Goal: Information Seeking & Learning: Learn about a topic

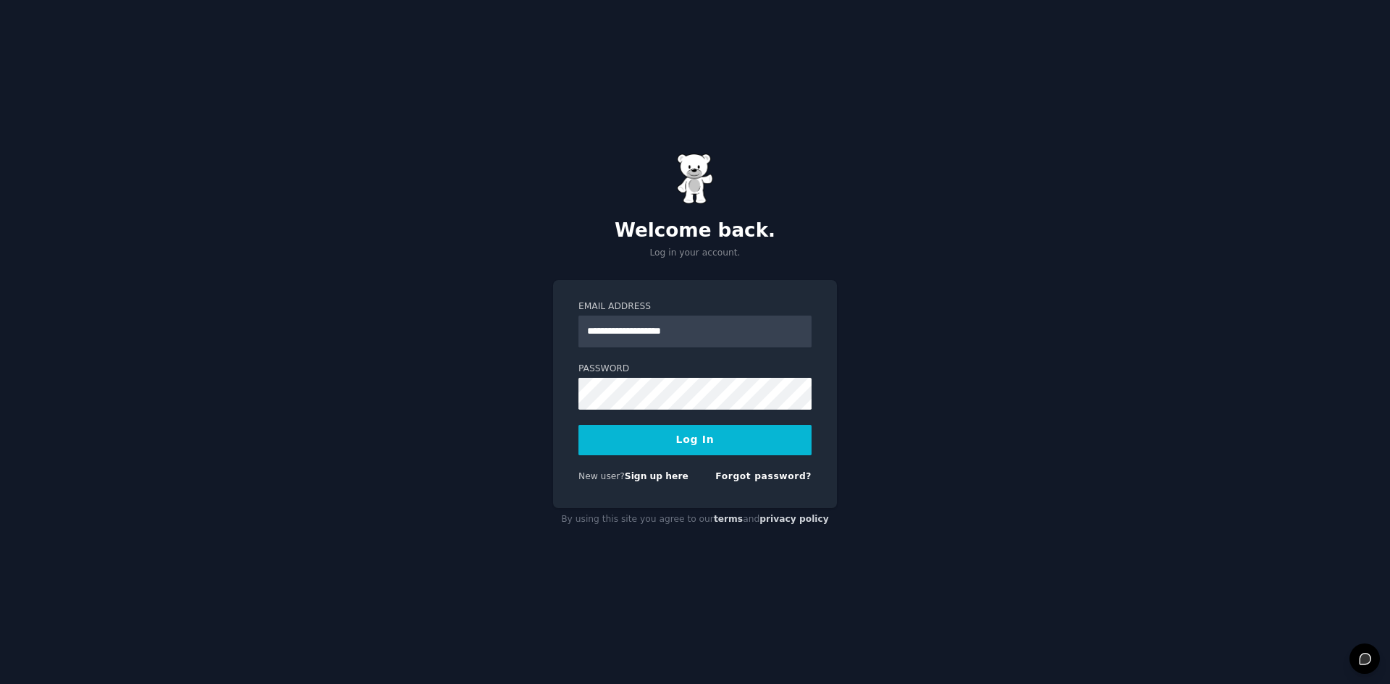
type input "**********"
click at [579, 425] on button "Log In" at bounding box center [695, 440] width 233 height 30
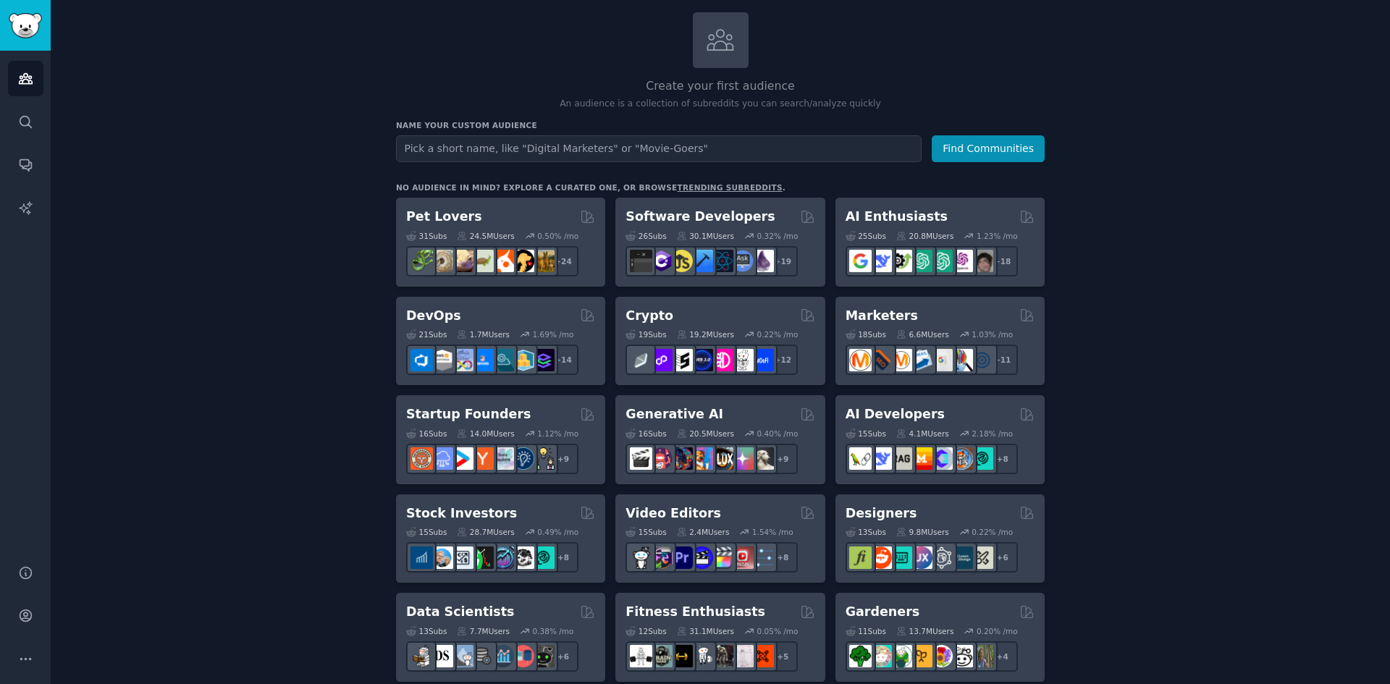
scroll to position [79, 0]
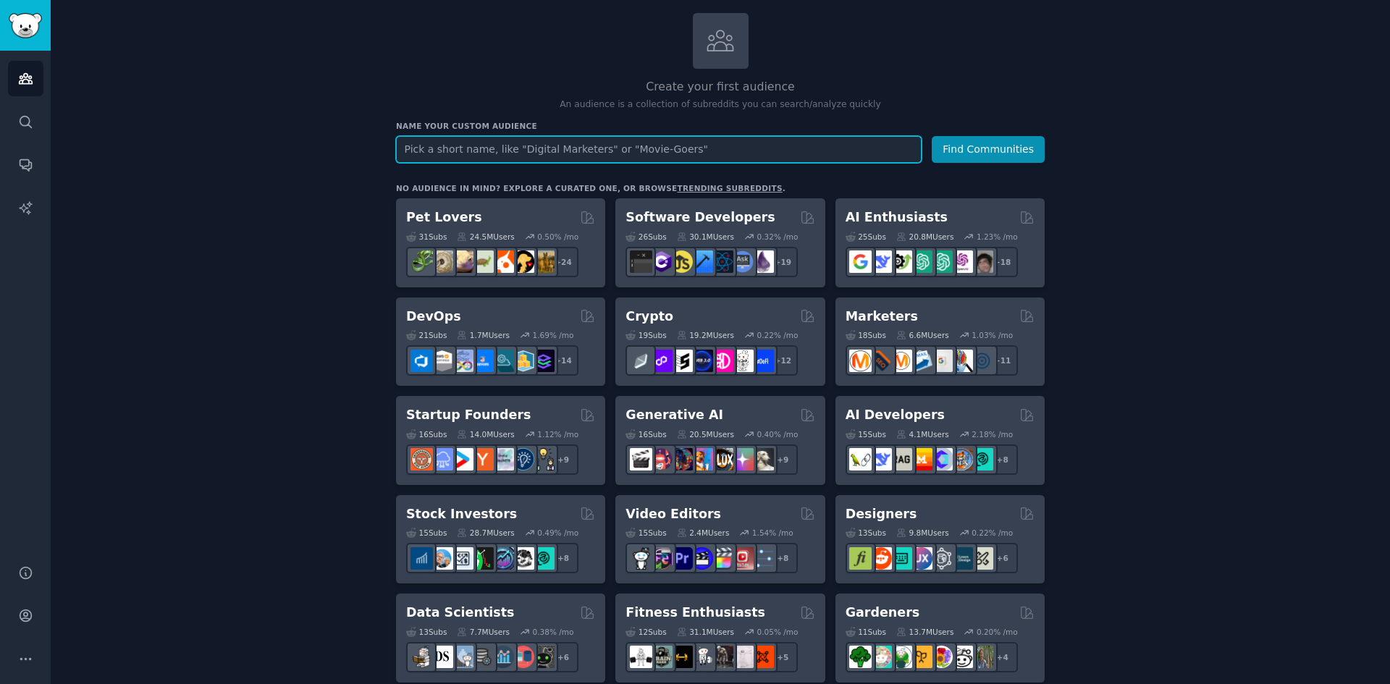
click at [842, 148] on input "text" at bounding box center [659, 149] width 526 height 27
type input "N"
type input "n"
type input "Entreprenuers"
click at [932, 136] on button "Find Communities" at bounding box center [988, 149] width 113 height 27
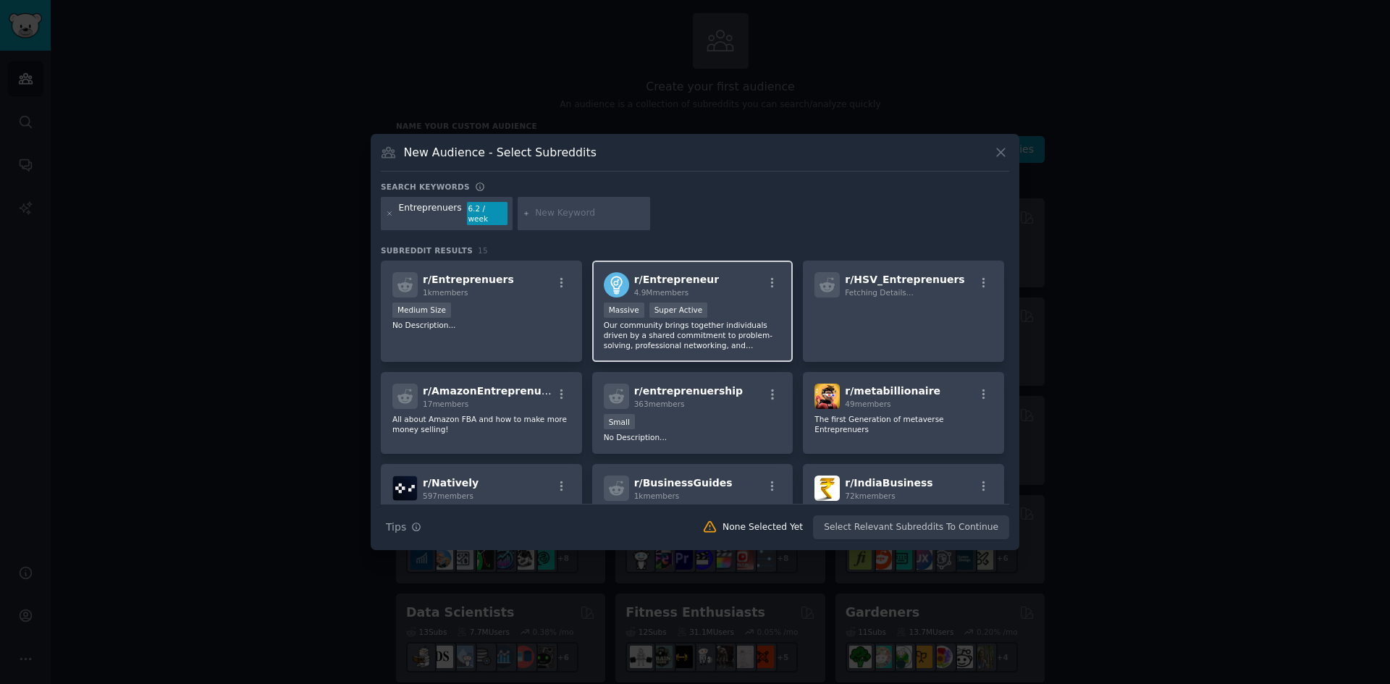
click at [747, 295] on div "r/ Entrepreneur 4.9M members >= 95th percentile for submissions / day Massive S…" at bounding box center [692, 312] width 201 height 102
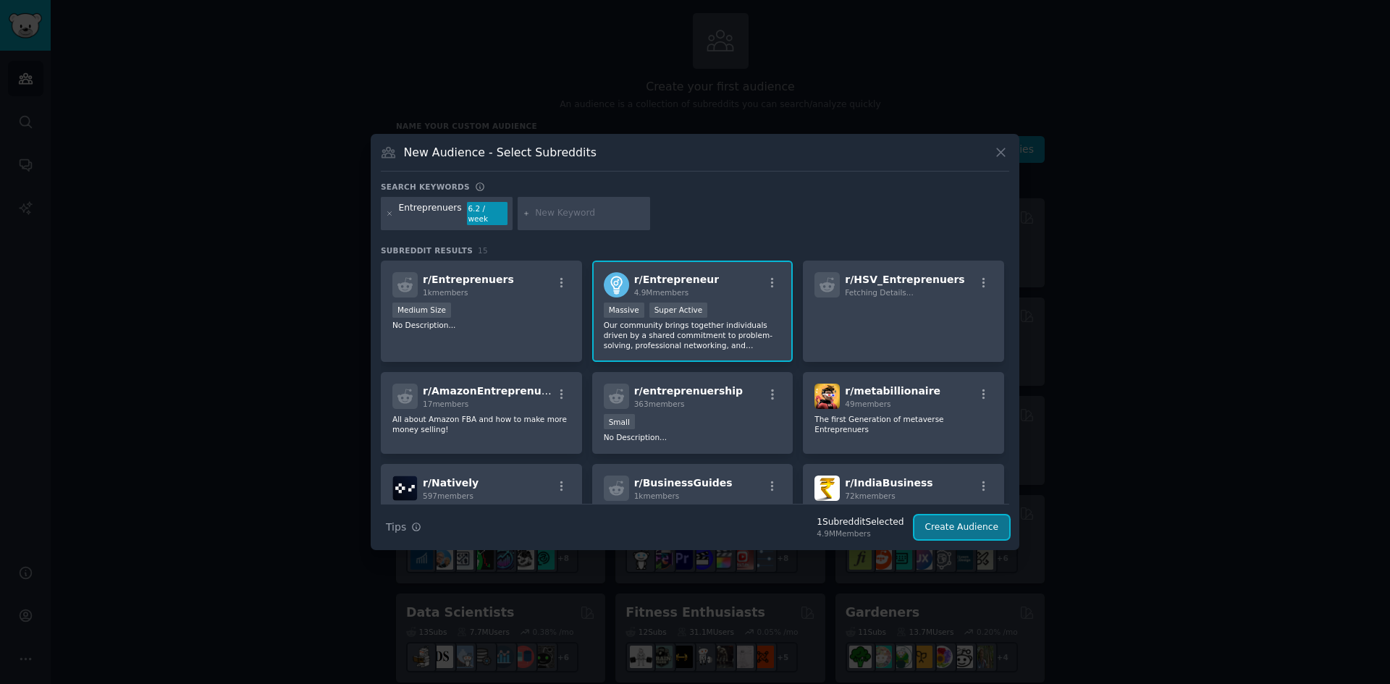
click at [939, 524] on button "Create Audience" at bounding box center [963, 528] width 96 height 25
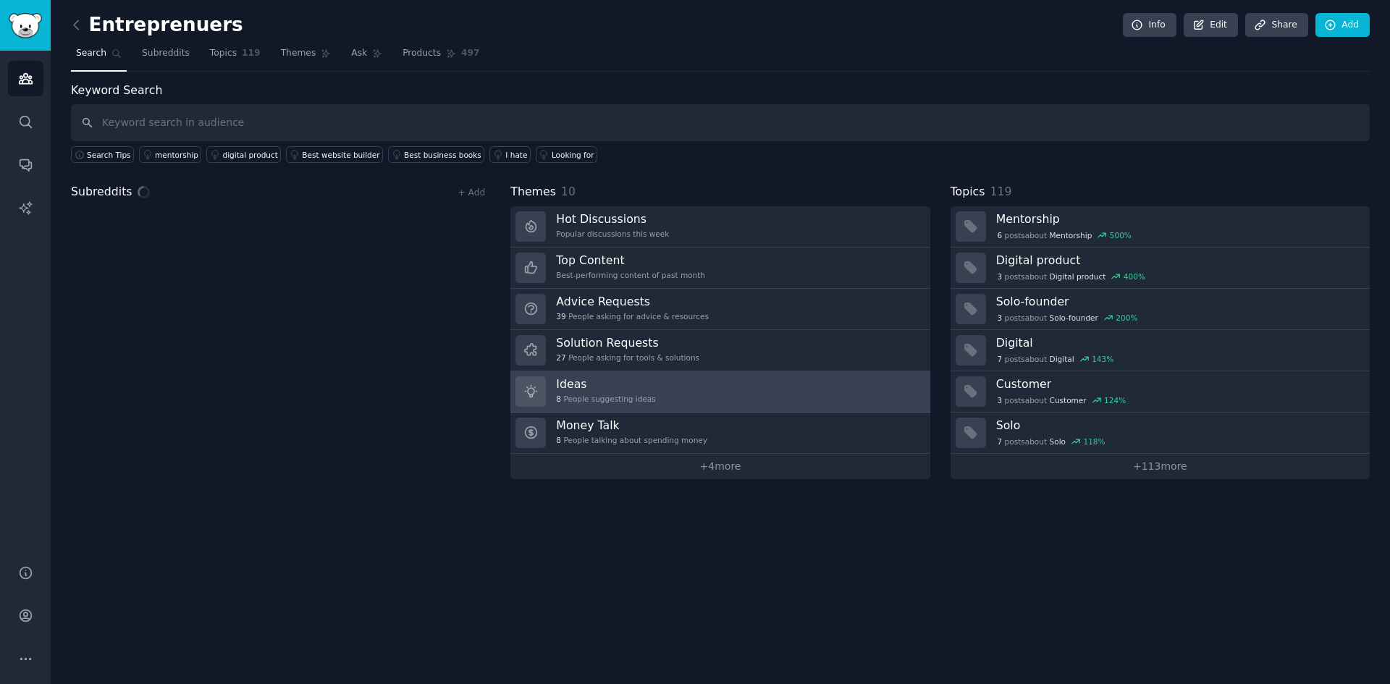
click at [771, 395] on link "Ideas 8 People suggesting ideas" at bounding box center [720, 392] width 419 height 41
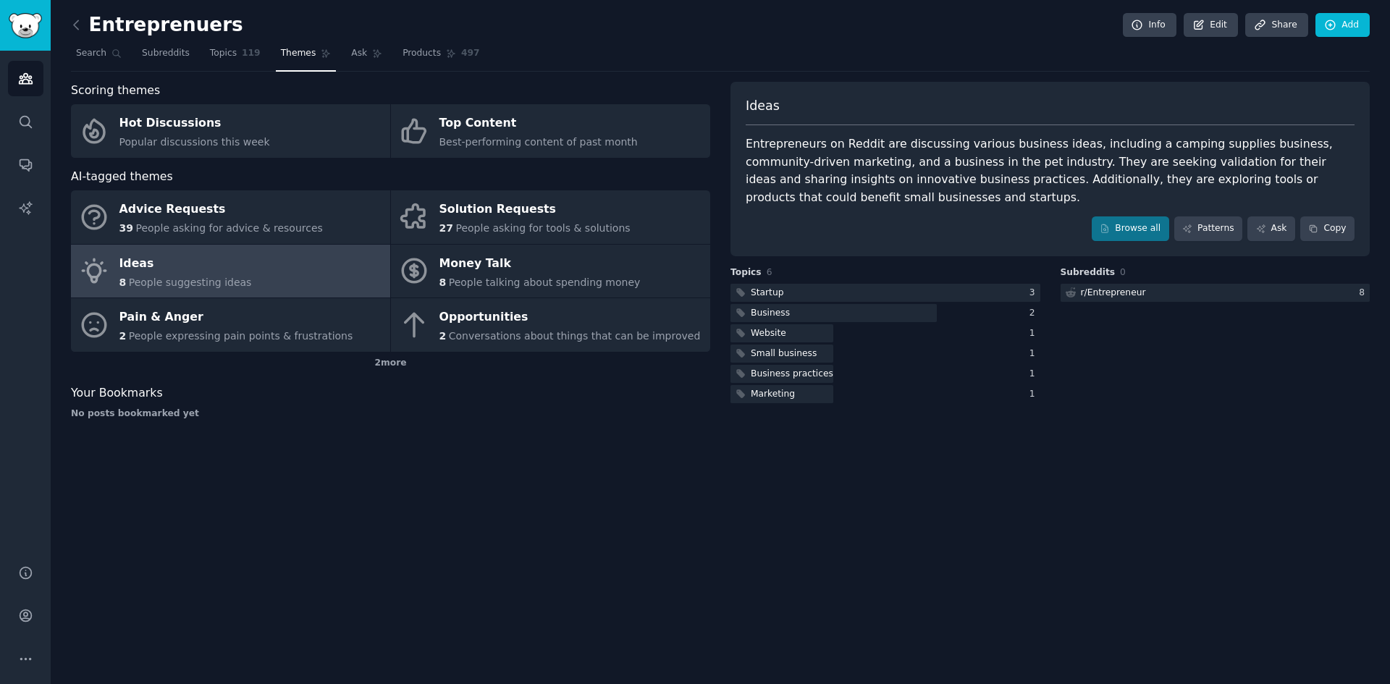
click at [776, 462] on div "Entreprenuers Info Edit Share Add Search Subreddits Topics 119 Themes Ask Produ…" at bounding box center [721, 342] width 1340 height 684
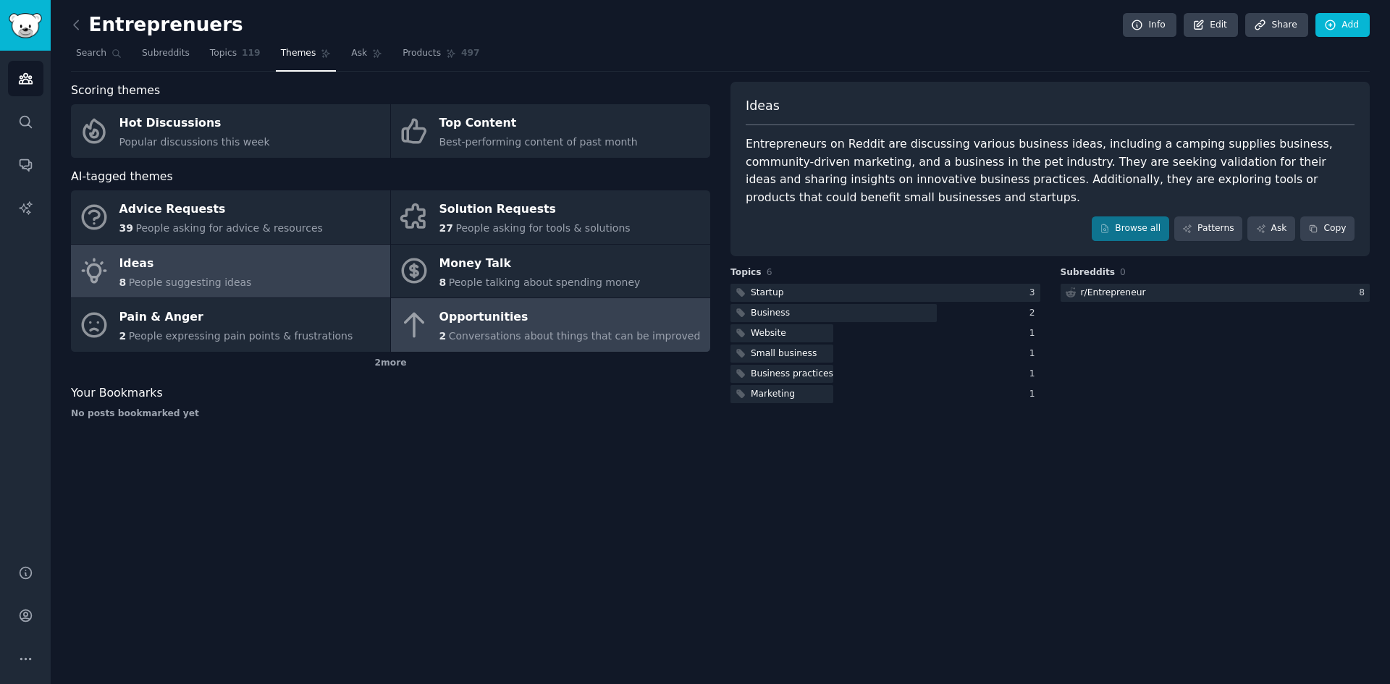
click at [486, 303] on link "Opportunities 2 Conversations about things that can be improved" at bounding box center [550, 325] width 319 height 54
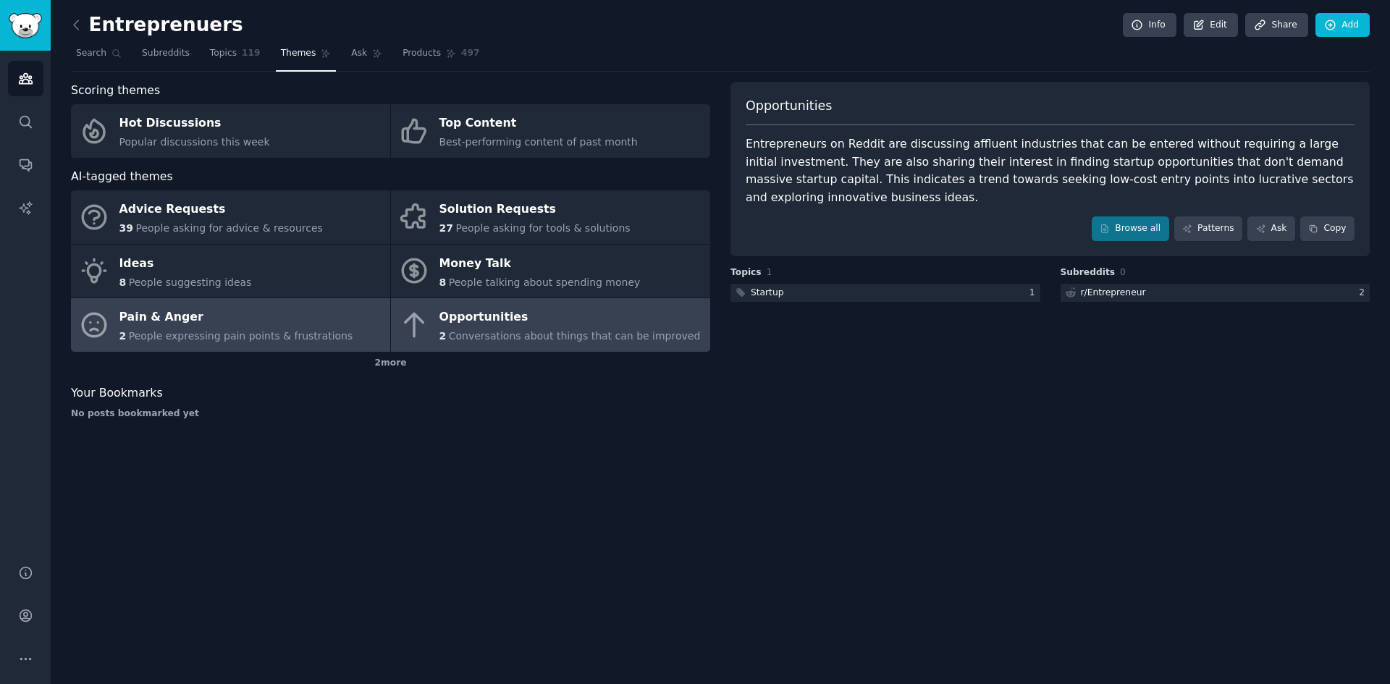
click at [286, 312] on div "Pain & Anger" at bounding box center [236, 317] width 234 height 23
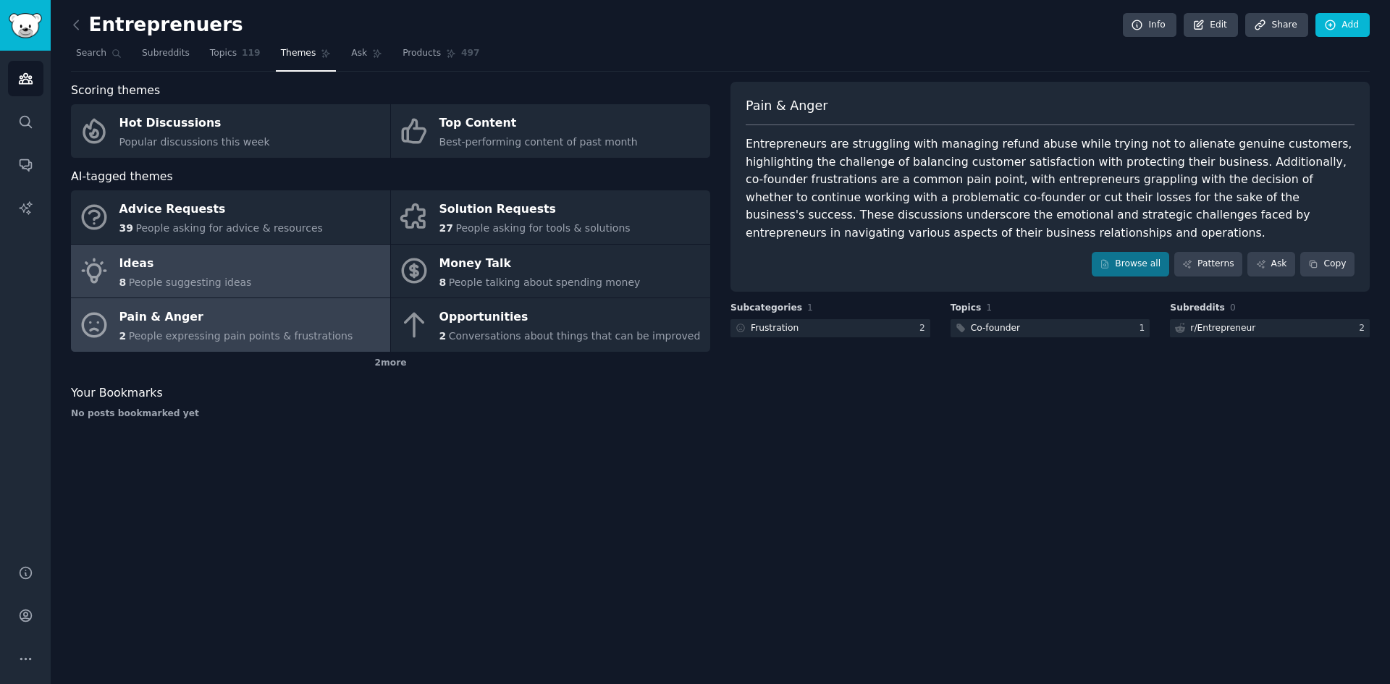
click at [223, 285] on span "People suggesting ideas" at bounding box center [190, 283] width 123 height 12
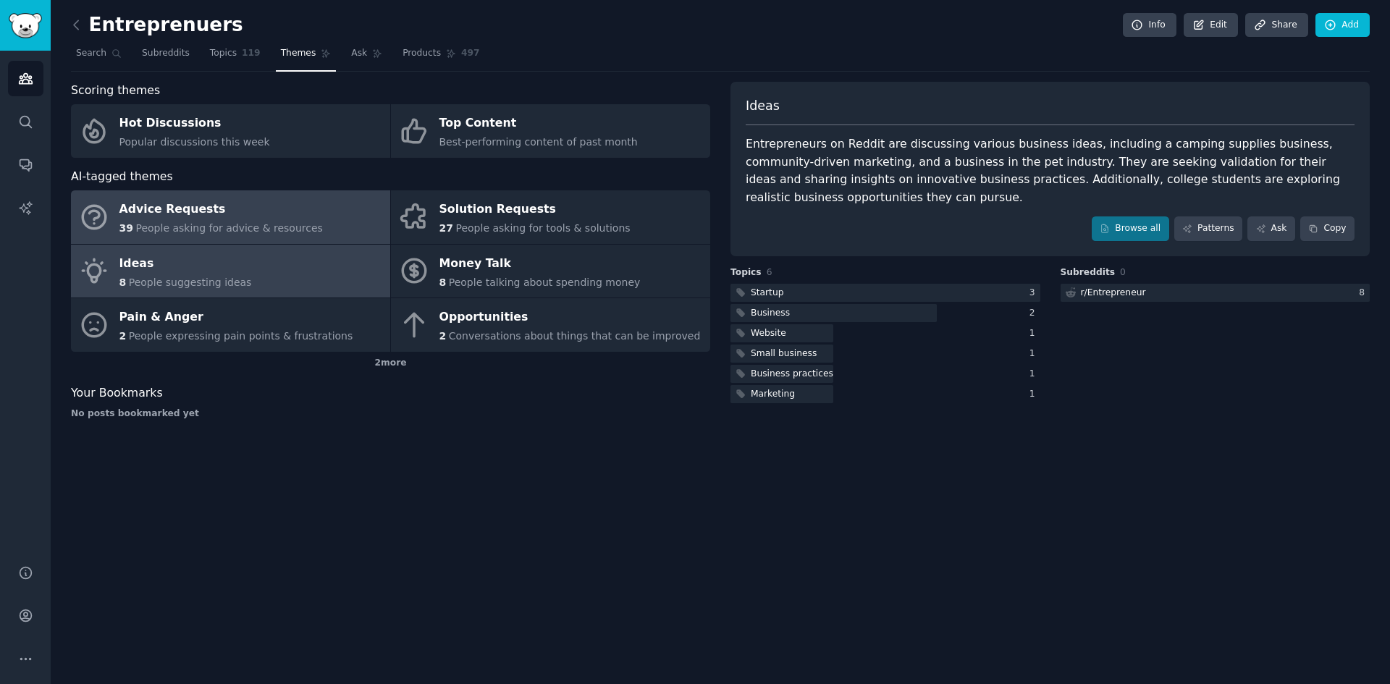
click at [151, 226] on span "People asking for advice & resources" at bounding box center [228, 228] width 187 height 12
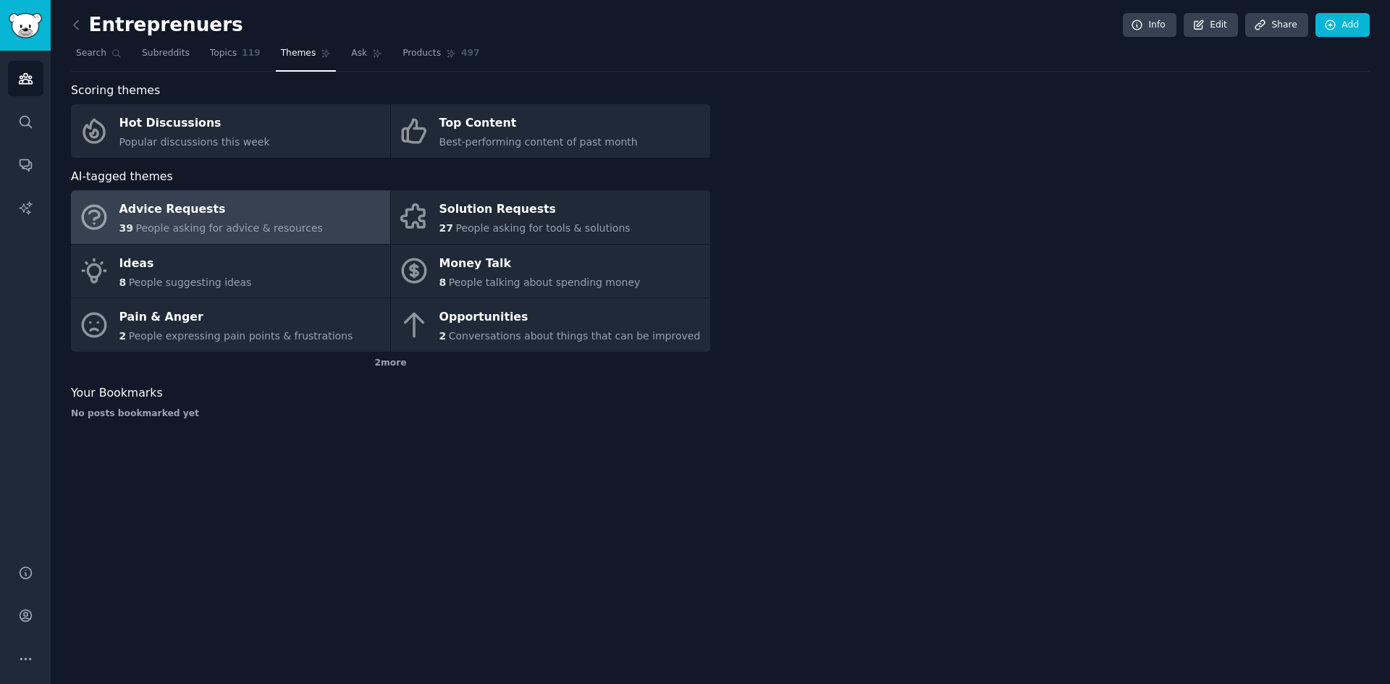
click at [151, 226] on span "People asking for advice & resources" at bounding box center [228, 228] width 187 height 12
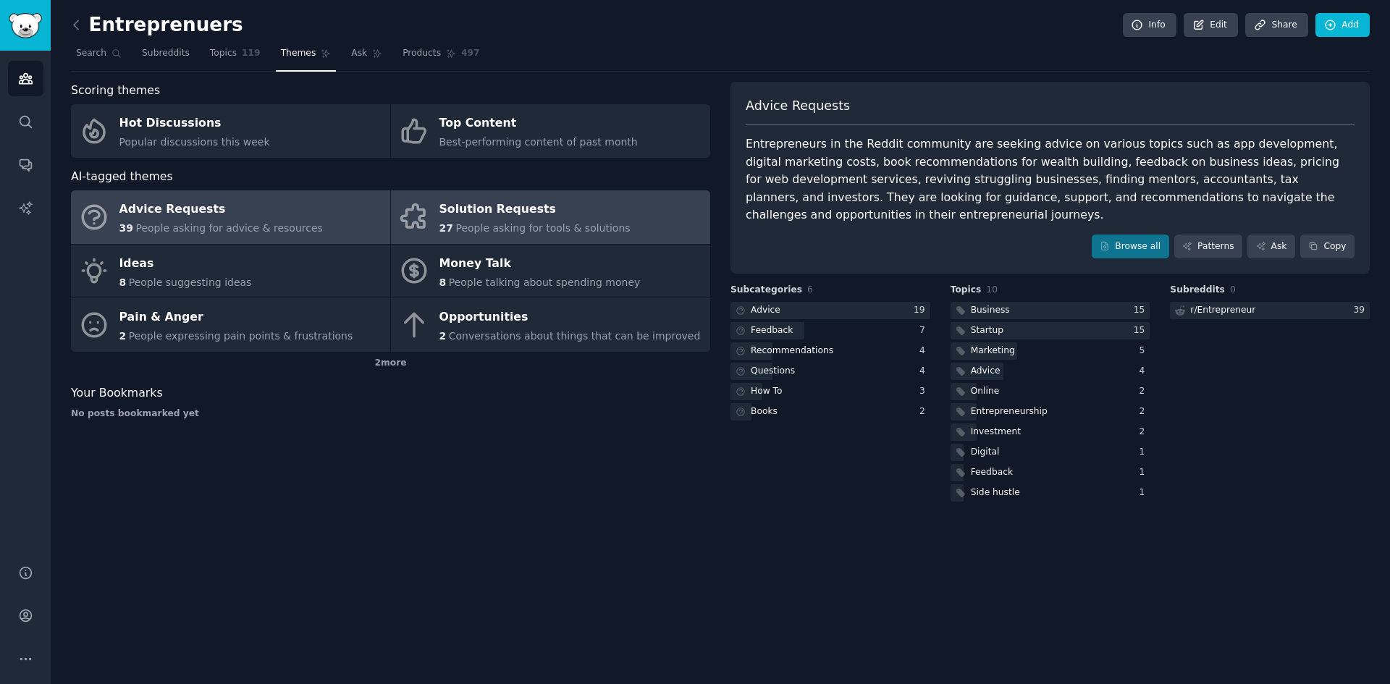
click at [533, 209] on div "Solution Requests" at bounding box center [535, 209] width 191 height 23
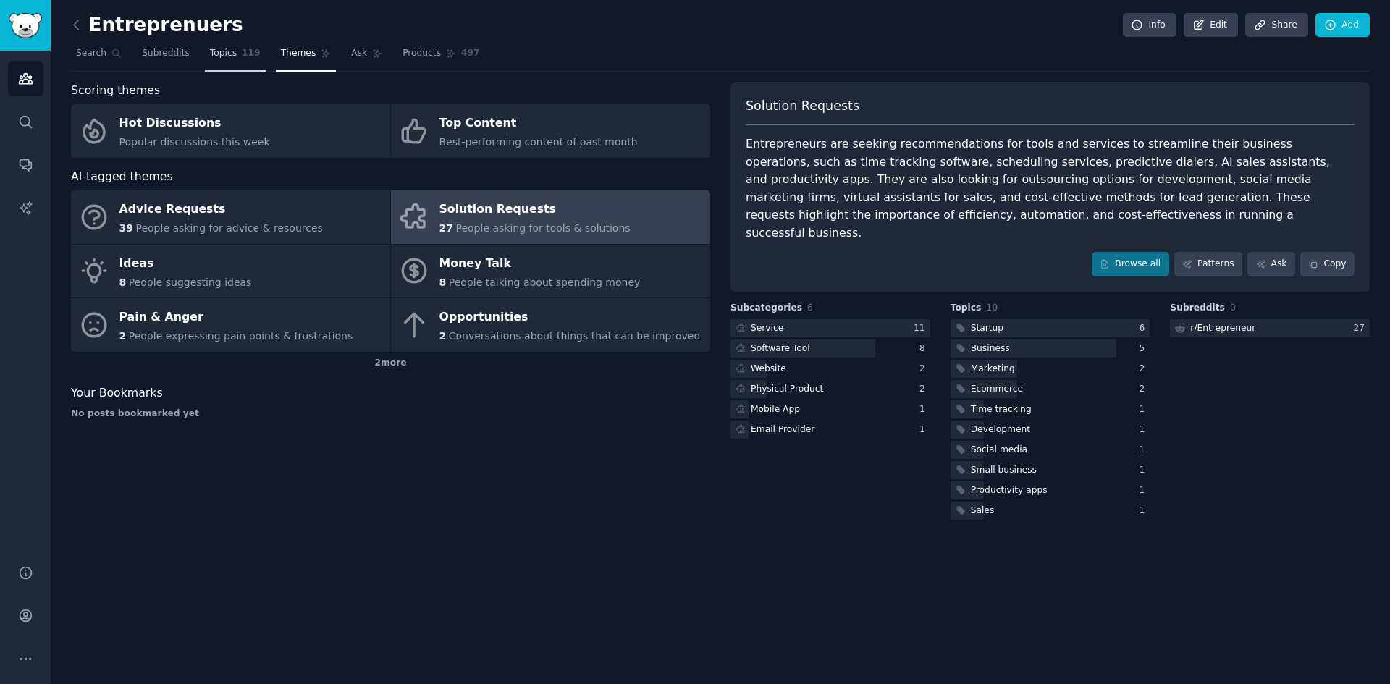
click at [230, 46] on link "Topics 119" at bounding box center [235, 57] width 61 height 30
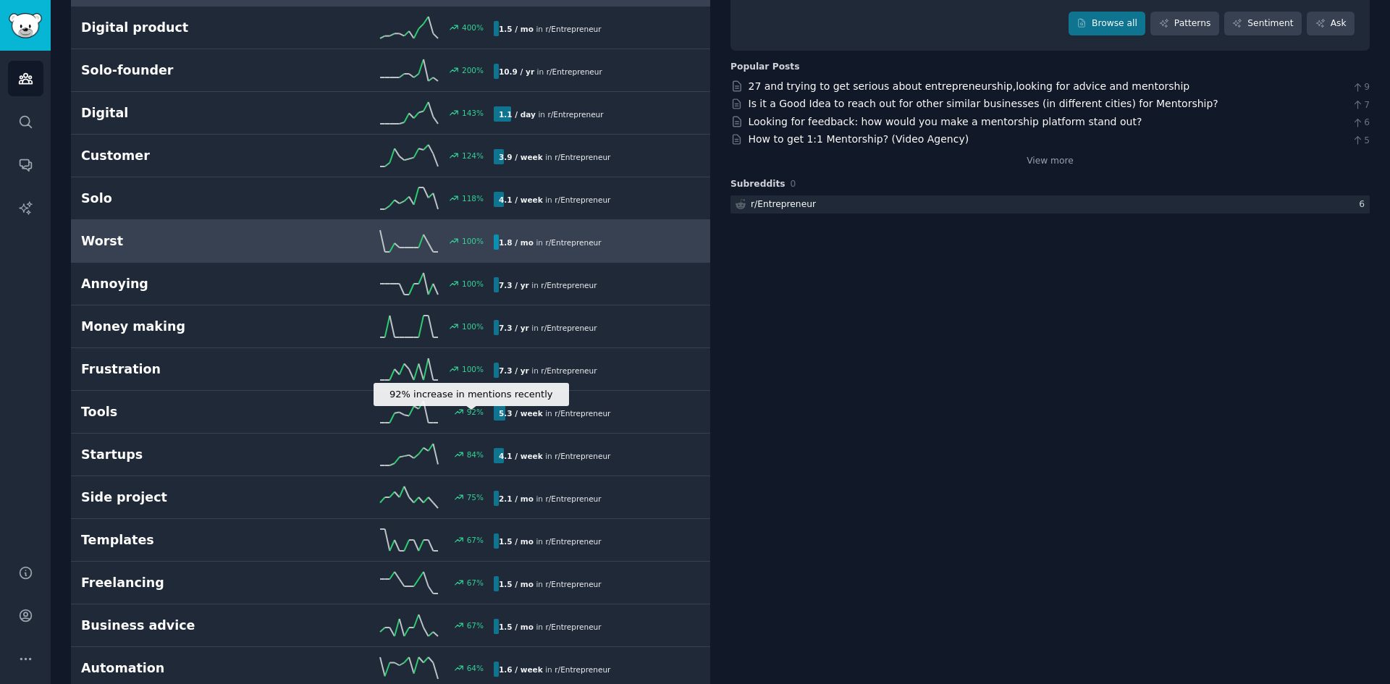
scroll to position [187, 0]
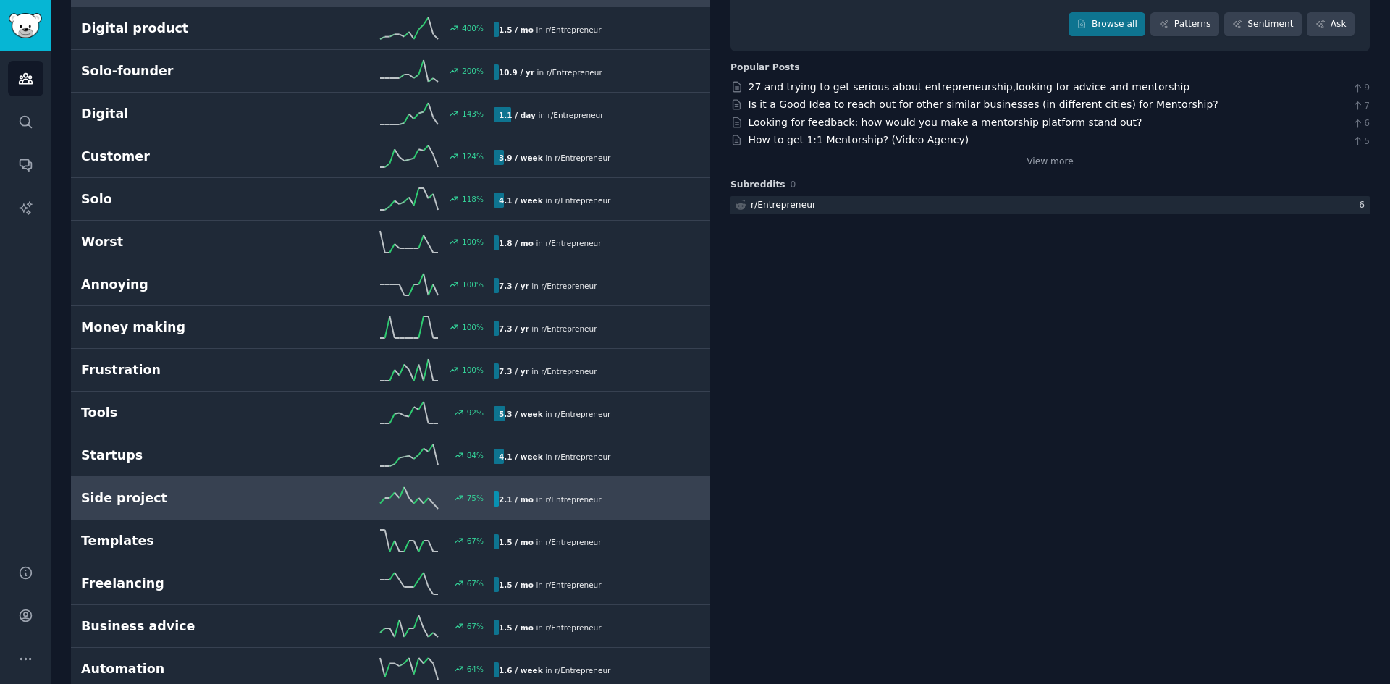
click at [435, 486] on link "Side project 75 % 2.1 / mo in r/ Entrepreneur 75% increase in mentions recently" at bounding box center [390, 498] width 639 height 43
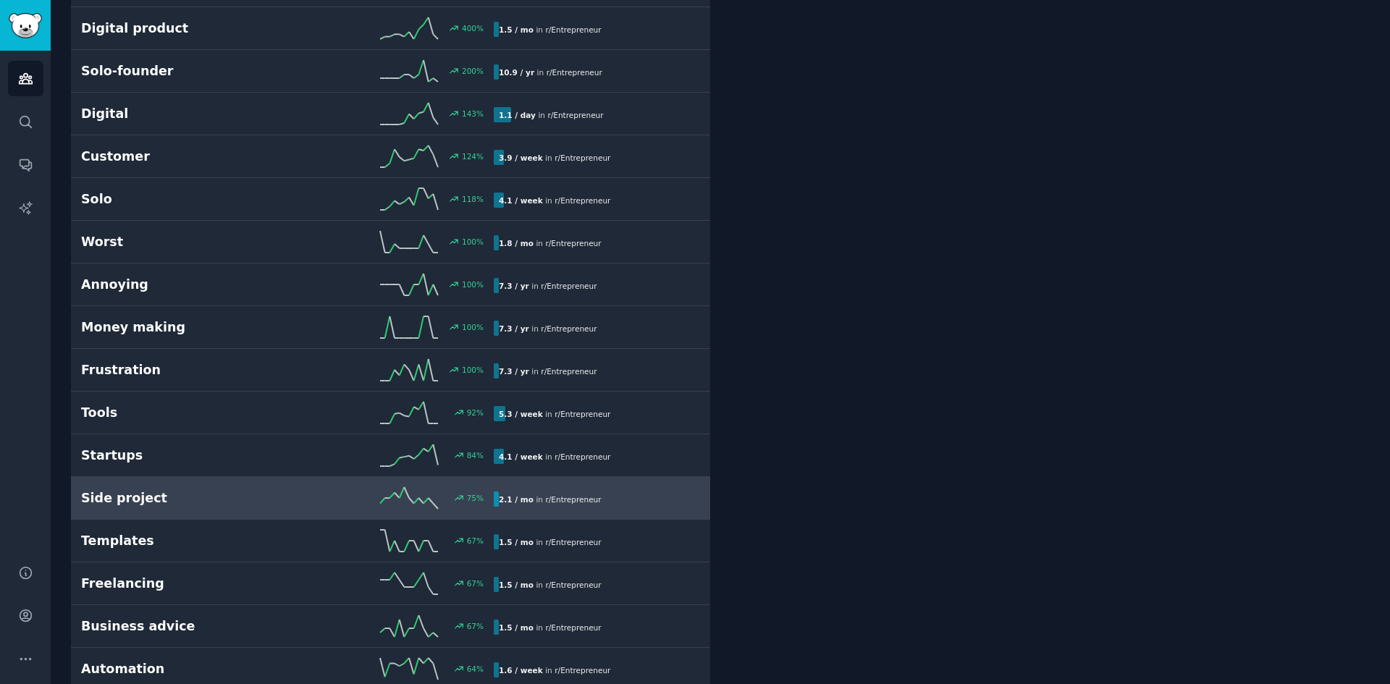
scroll to position [82, 0]
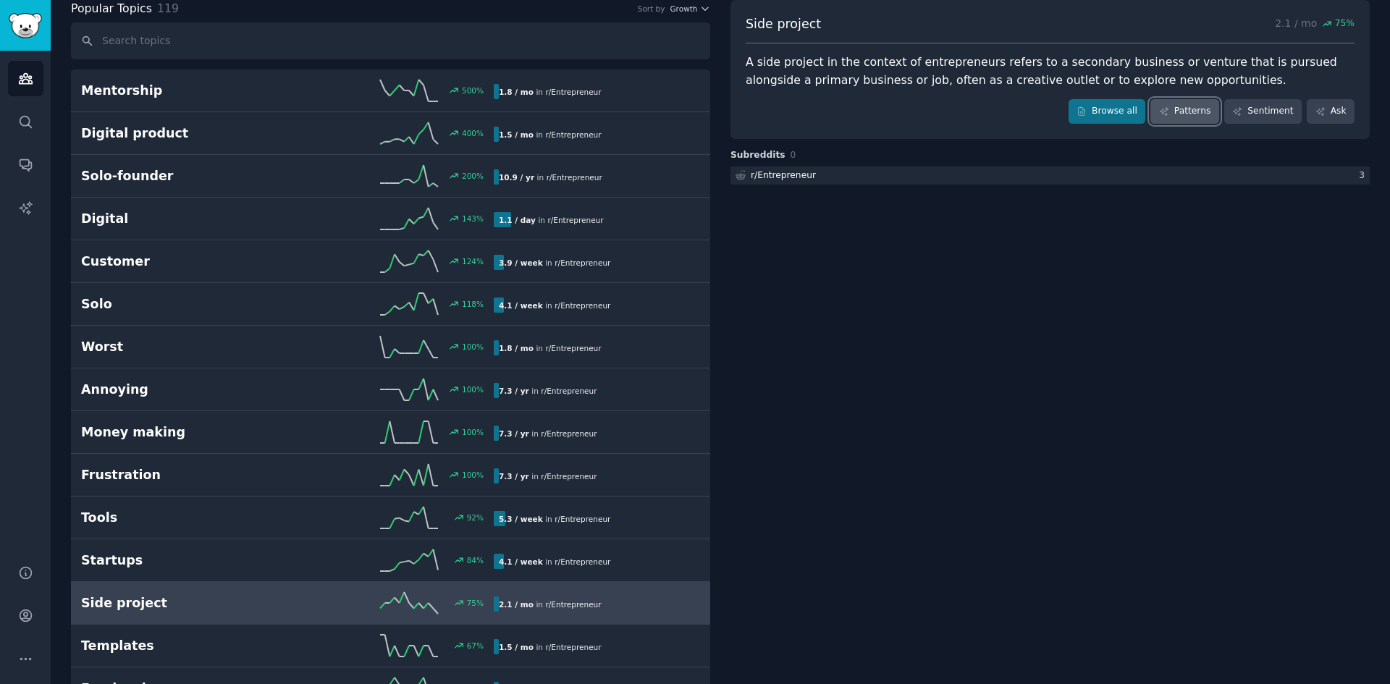
click at [1177, 106] on link "Patterns" at bounding box center [1185, 111] width 68 height 25
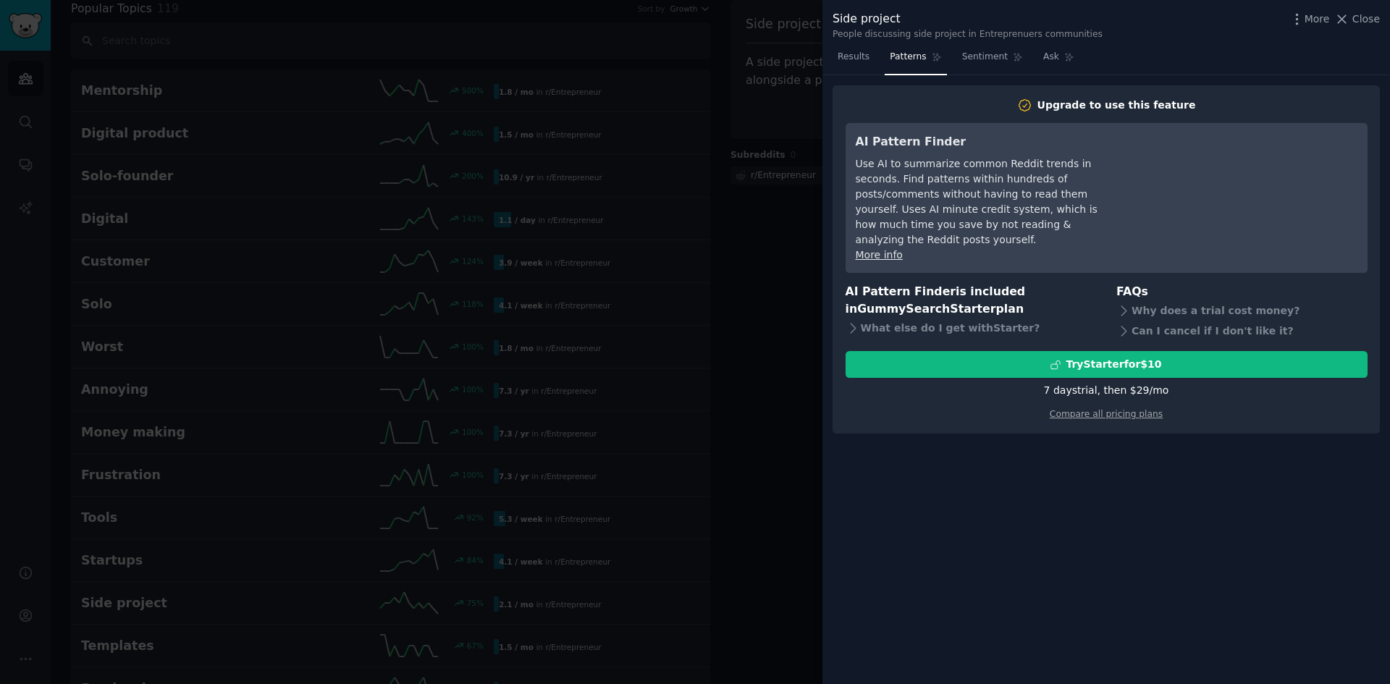
click at [770, 316] on div at bounding box center [695, 342] width 1390 height 684
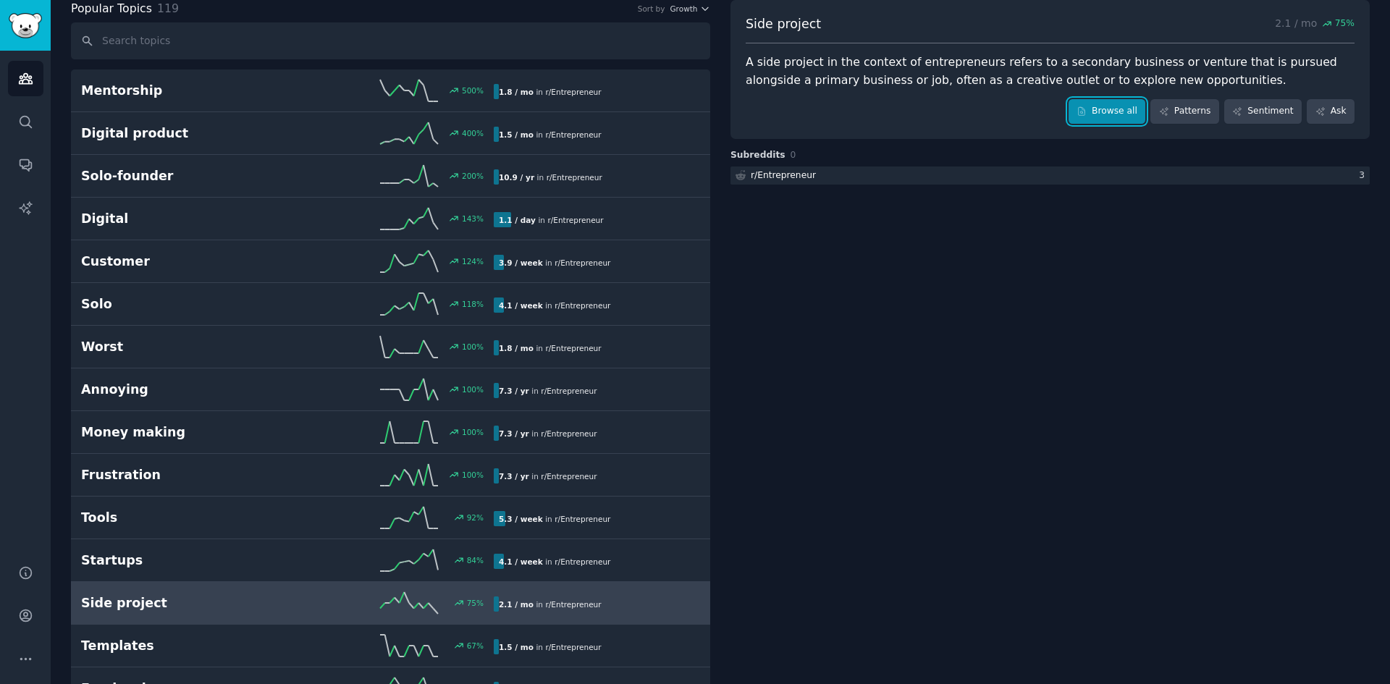
click at [1087, 113] on icon at bounding box center [1082, 111] width 10 height 10
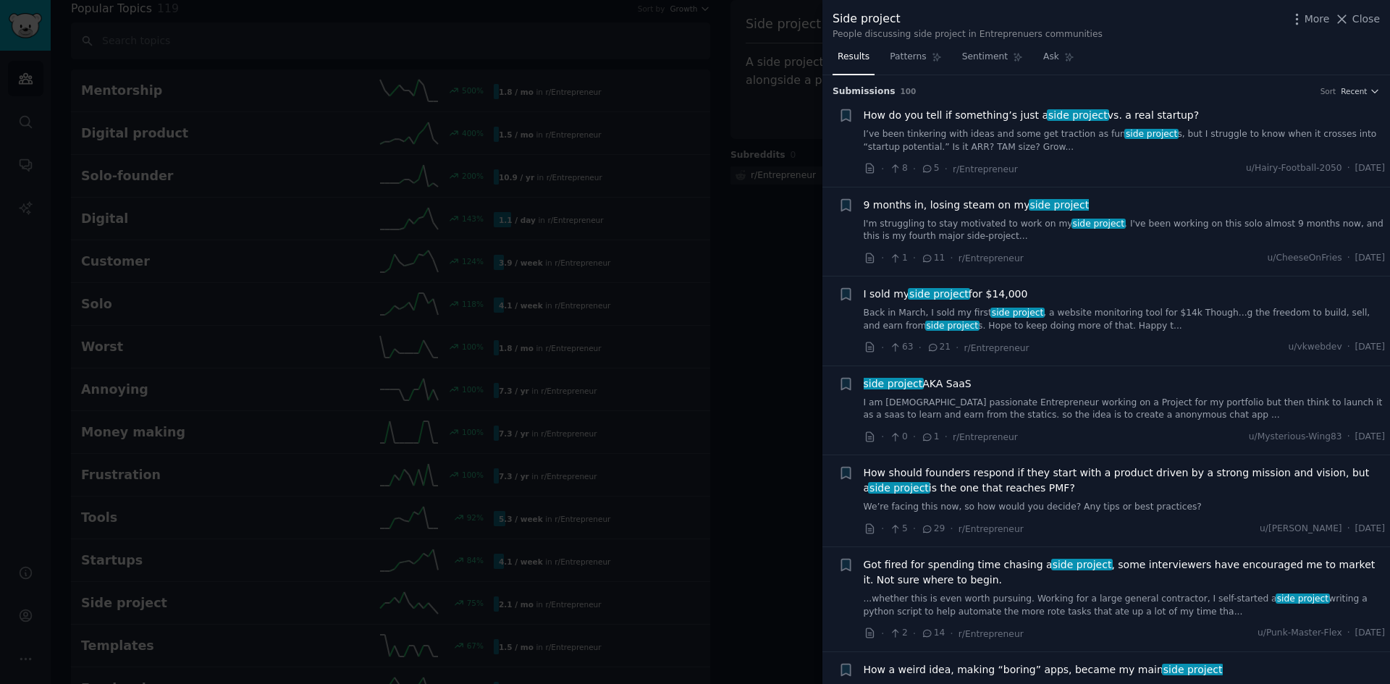
click at [1203, 172] on div "· 8 · 5 · r/Entrepreneur u/Hairy-Football-2050 · Mon 9/29/2025" at bounding box center [1125, 168] width 522 height 15
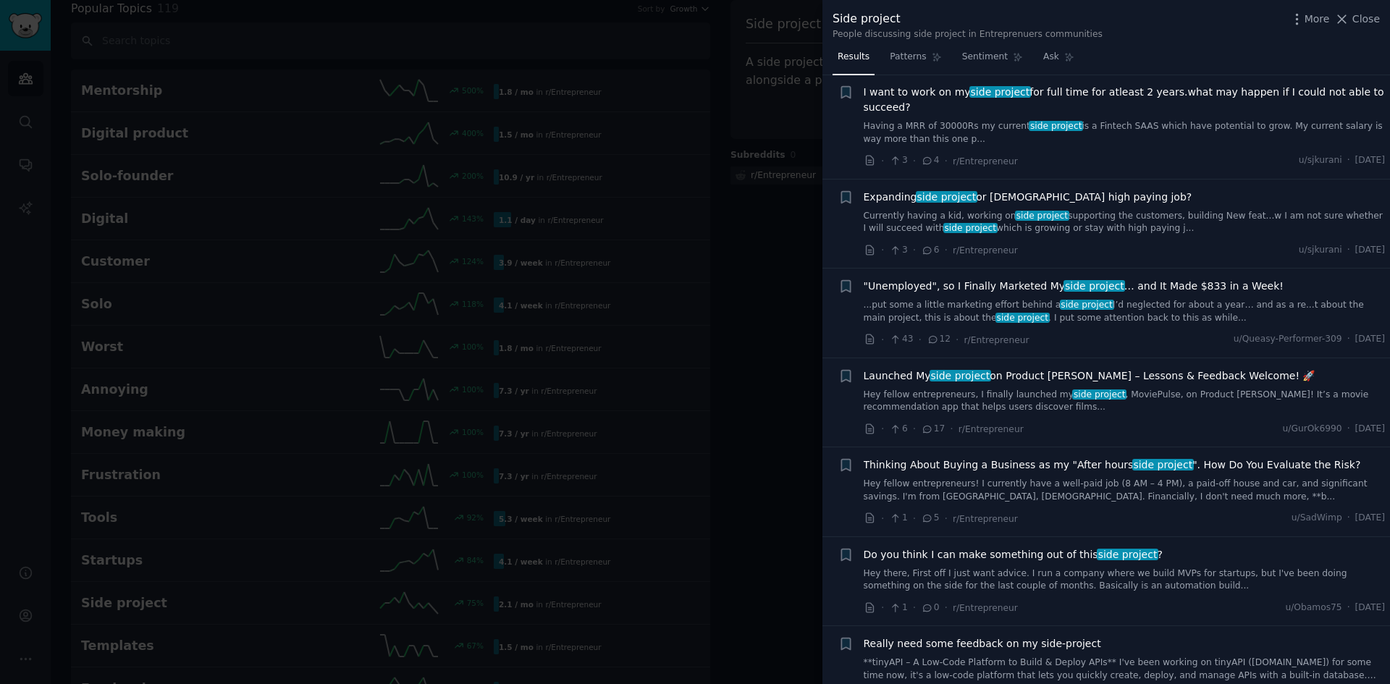
scroll to position [1501, 0]
